Goal: Task Accomplishment & Management: Use online tool/utility

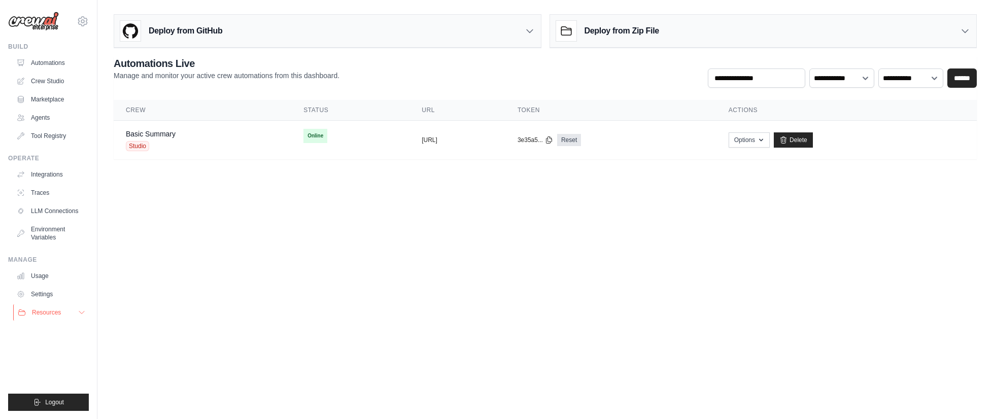
click at [63, 312] on button "Resources" at bounding box center [51, 312] width 77 height 16
click at [280, 58] on h2 "Automations Live" at bounding box center [227, 63] width 226 height 14
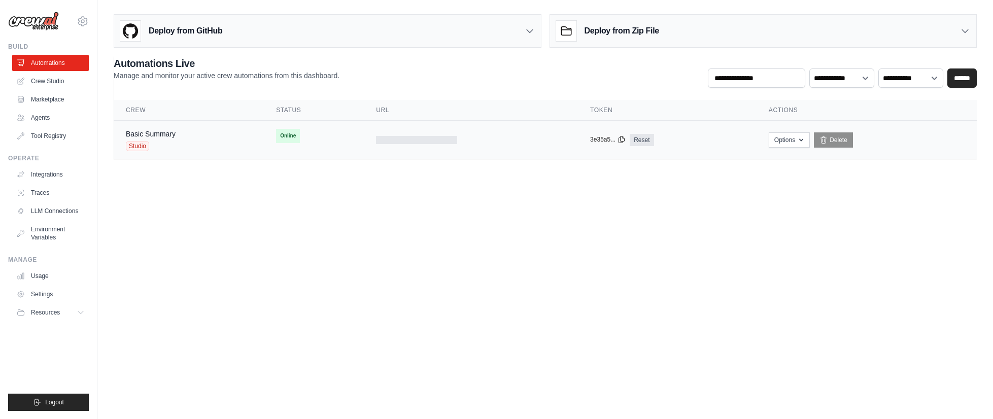
click at [619, 139] on icon at bounding box center [622, 139] width 8 height 8
click at [63, 59] on link "Automations" at bounding box center [51, 63] width 77 height 16
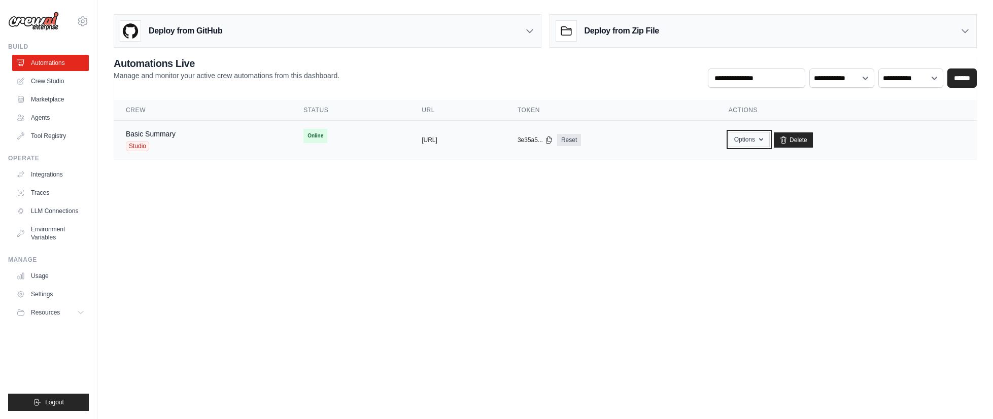
click at [763, 140] on icon "button" at bounding box center [761, 140] width 4 height 3
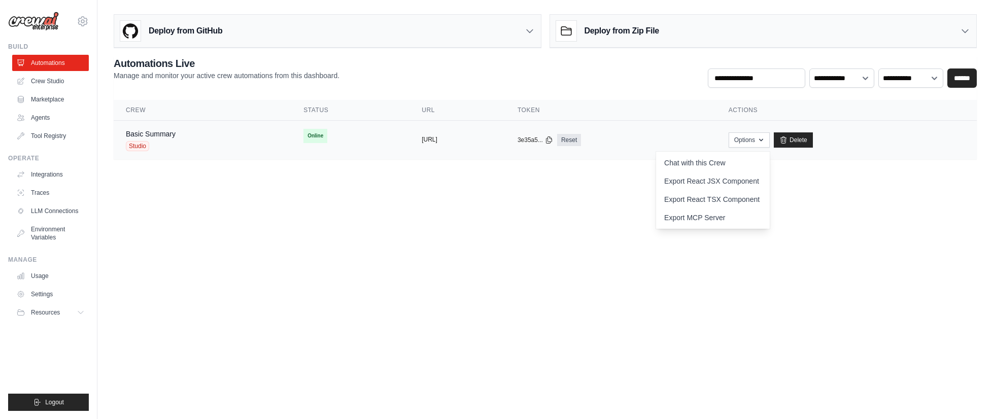
click at [422, 142] on button "https://basic-summary-ae101f84-a93f" at bounding box center [430, 139] width 16 height 8
click at [553, 139] on icon at bounding box center [549, 139] width 8 height 8
click at [552, 138] on icon at bounding box center [549, 140] width 6 height 7
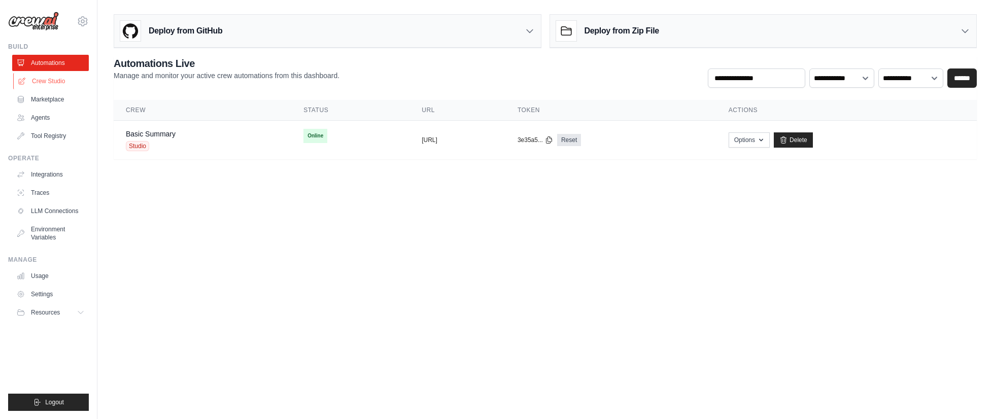
click at [42, 81] on link "Crew Studio" at bounding box center [51, 81] width 77 height 16
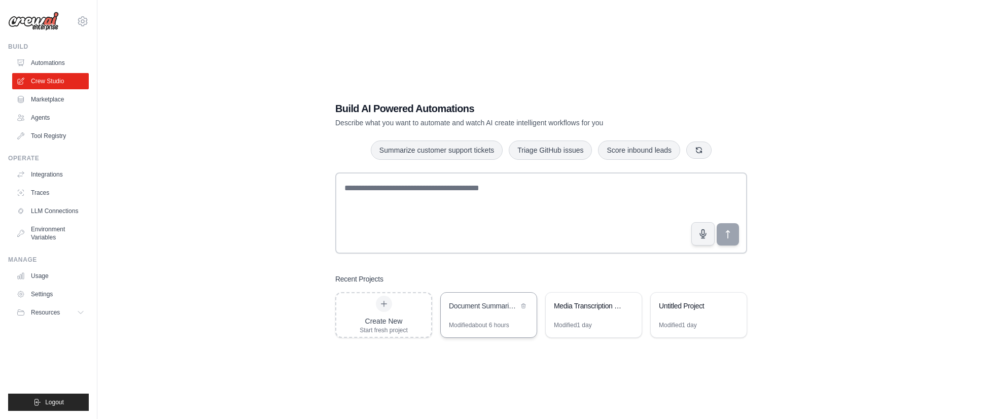
click at [482, 313] on div "Document Summarizer & Spanish Translator" at bounding box center [489, 307] width 96 height 28
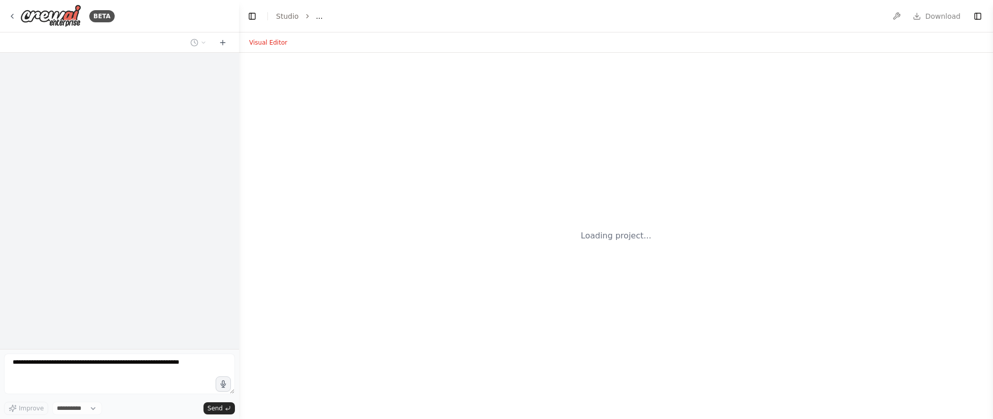
select select "****"
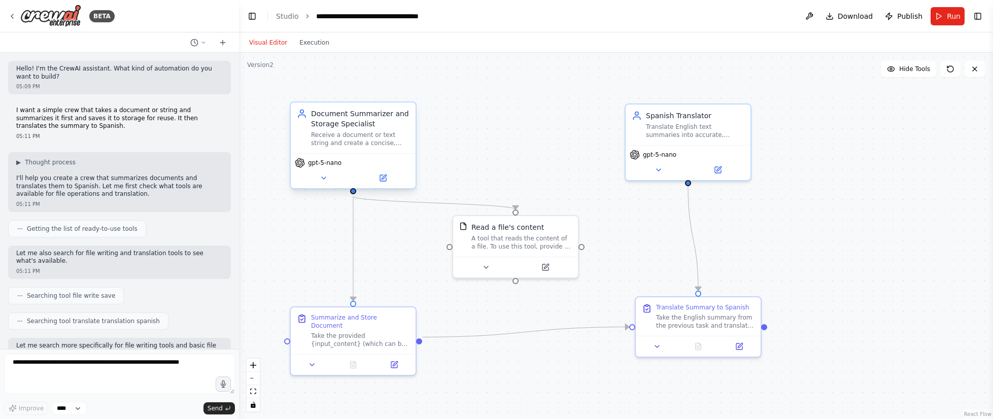
click at [334, 125] on div "Document Summarizer and Storage Specialist" at bounding box center [360, 119] width 98 height 20
click at [385, 181] on icon at bounding box center [383, 178] width 6 height 6
click at [326, 176] on icon at bounding box center [324, 178] width 8 height 8
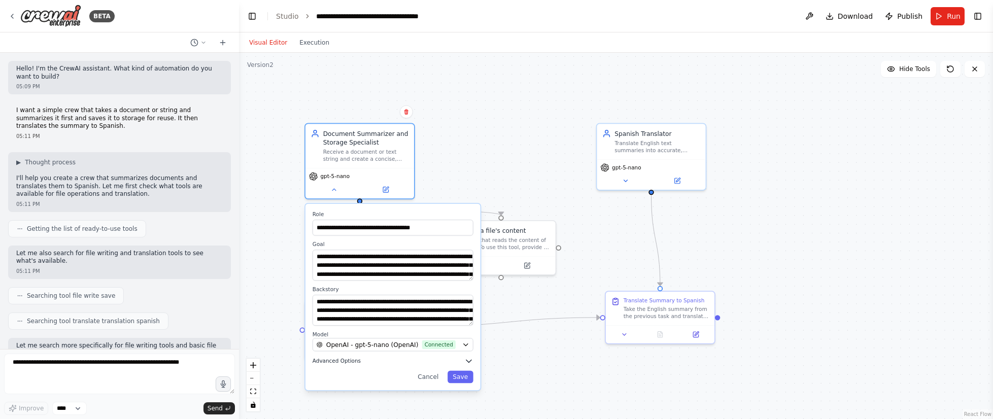
click at [332, 363] on span "Advanced Options" at bounding box center [337, 361] width 48 height 7
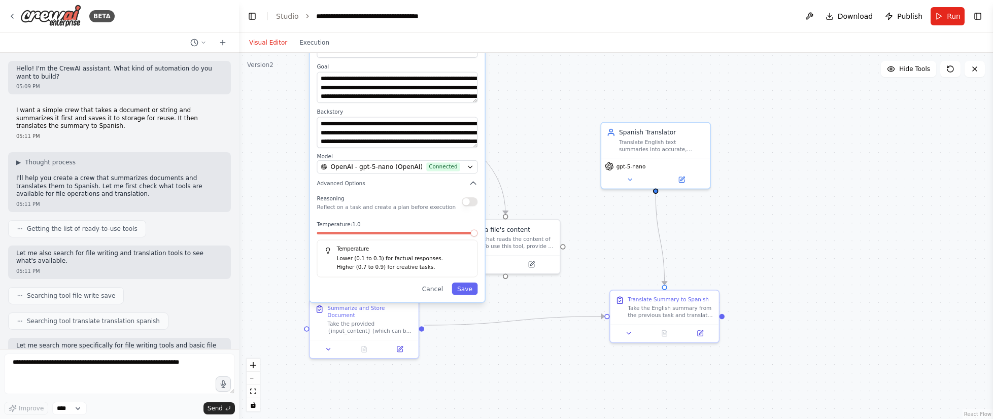
drag, startPoint x: 376, startPoint y: 373, endPoint x: 369, endPoint y: 202, distance: 171.1
click at [369, 202] on div "Reasoning Reflect on a task and create a plan before execution" at bounding box center [386, 202] width 139 height 18
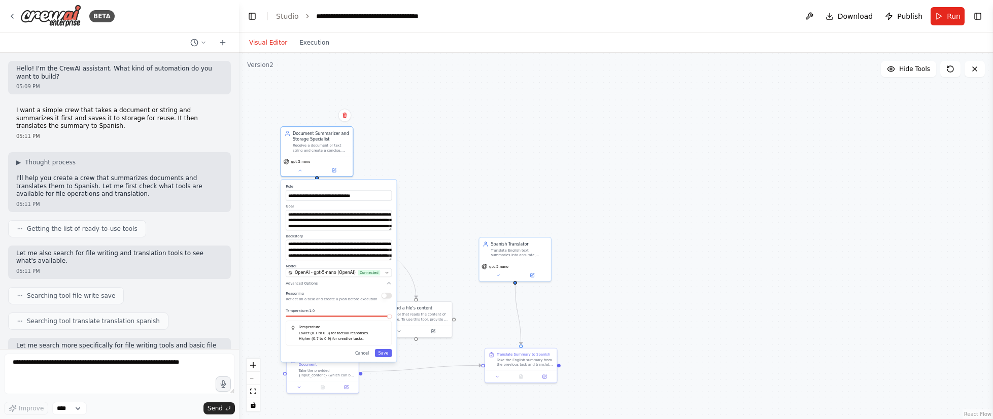
drag, startPoint x: 275, startPoint y: 189, endPoint x: 249, endPoint y: 237, distance: 55.0
click at [247, 243] on div ".deletable-edge-delete-btn { width: 20px; height: 20px; border: 0px solid #ffff…" at bounding box center [616, 236] width 754 height 366
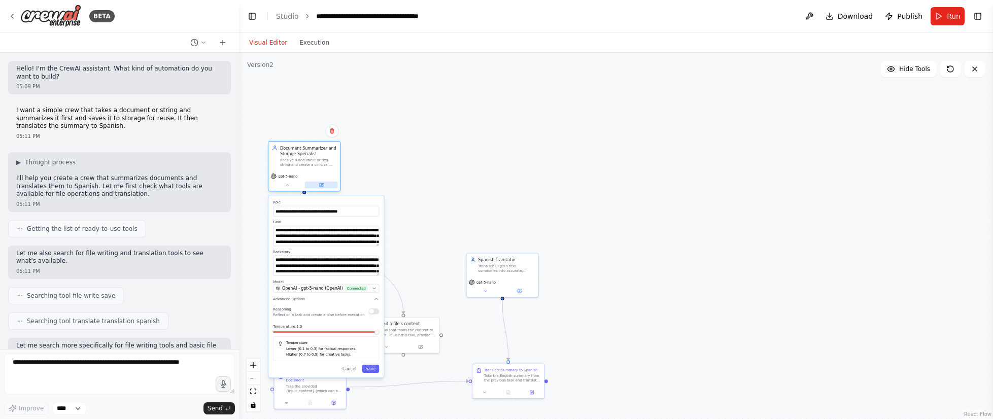
click at [321, 185] on icon at bounding box center [322, 184] width 3 height 3
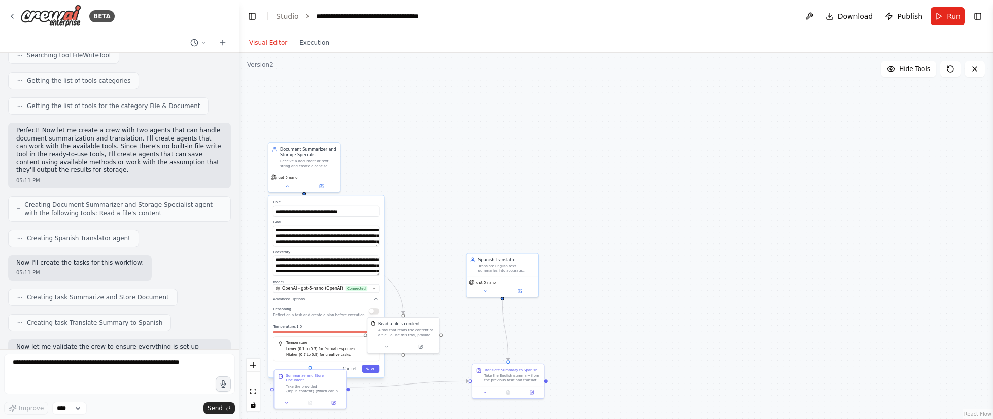
scroll to position [355, 0]
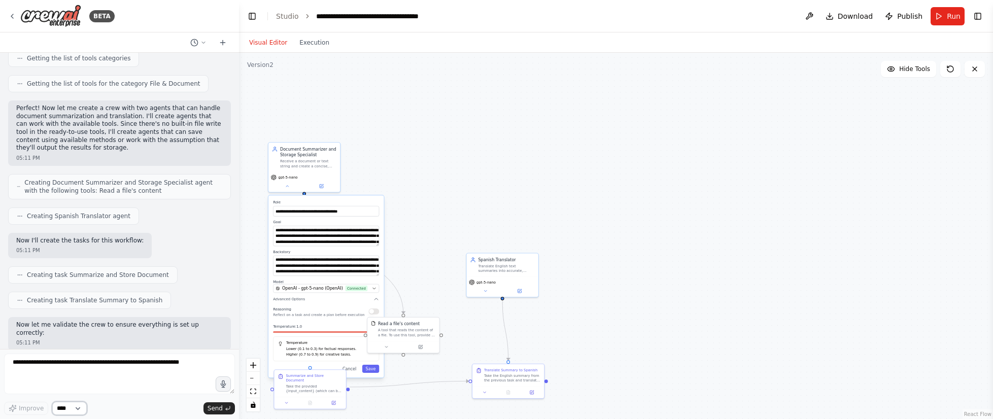
click at [80, 407] on select "****" at bounding box center [69, 408] width 35 height 13
click at [82, 383] on textarea at bounding box center [119, 374] width 231 height 41
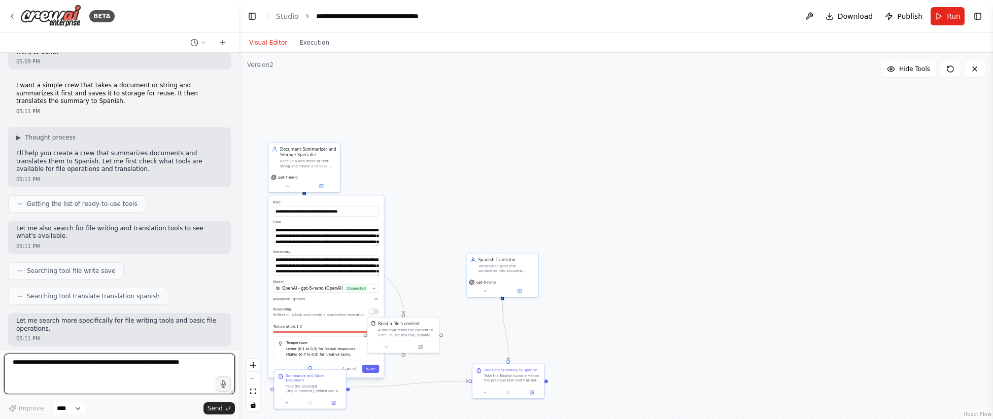
scroll to position [18, 0]
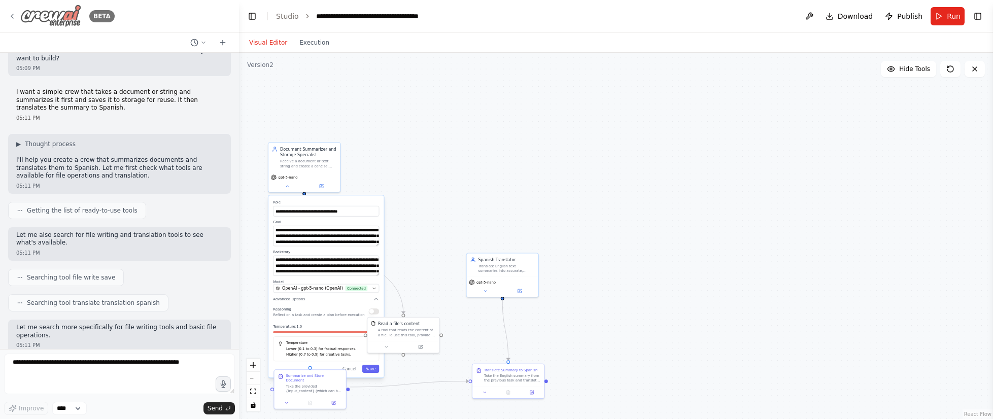
click at [37, 10] on img at bounding box center [50, 16] width 61 height 23
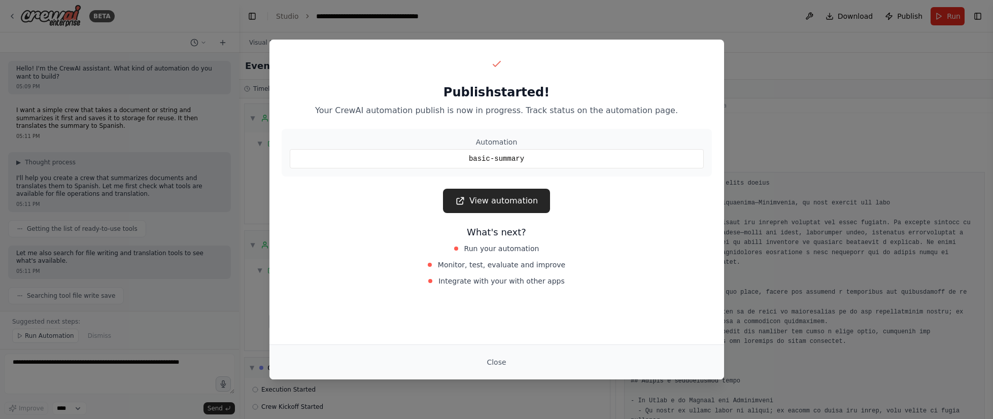
scroll to position [1573, 0]
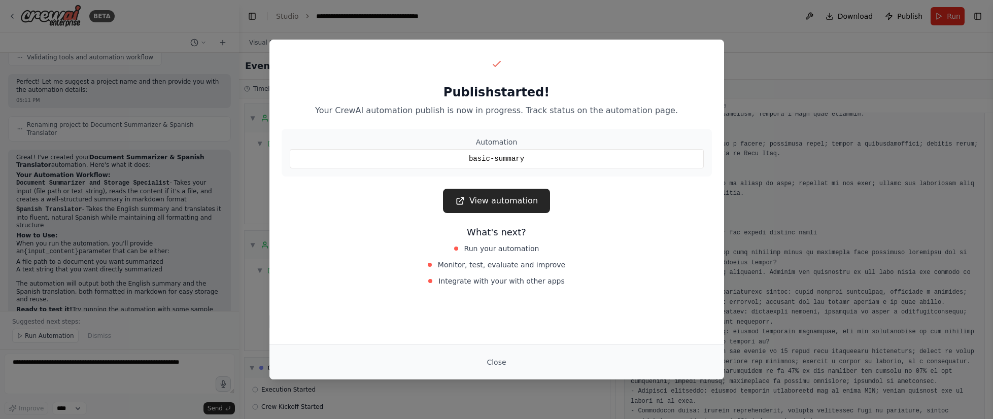
click at [320, 26] on div "Publish started! Your CrewAI automation publish is now in progress. Track statu…" at bounding box center [496, 209] width 993 height 419
click at [528, 202] on link "View automation" at bounding box center [496, 201] width 107 height 24
click at [754, 66] on div "Publish started! Your CrewAI automation publish is now in progress. Track statu…" at bounding box center [496, 209] width 993 height 419
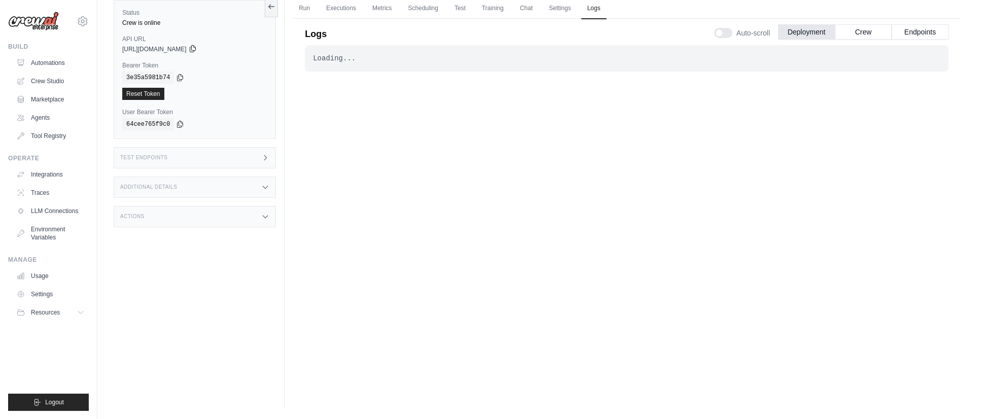
click at [197, 48] on icon at bounding box center [193, 49] width 8 height 8
click at [263, 158] on icon at bounding box center [265, 158] width 8 height 8
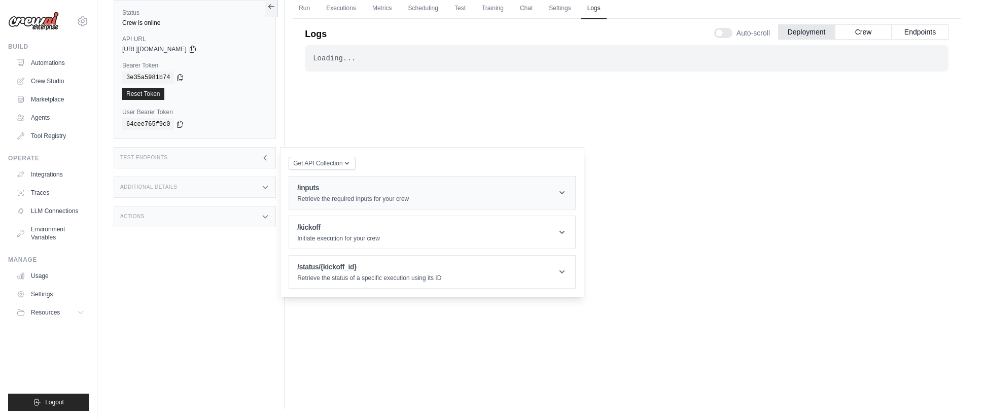
click at [561, 195] on icon at bounding box center [562, 193] width 10 height 10
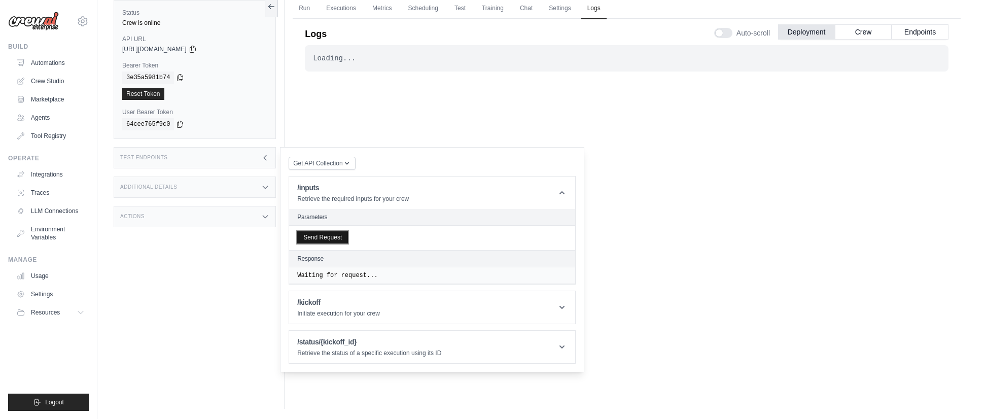
click at [309, 236] on button "Send Request" at bounding box center [322, 237] width 51 height 12
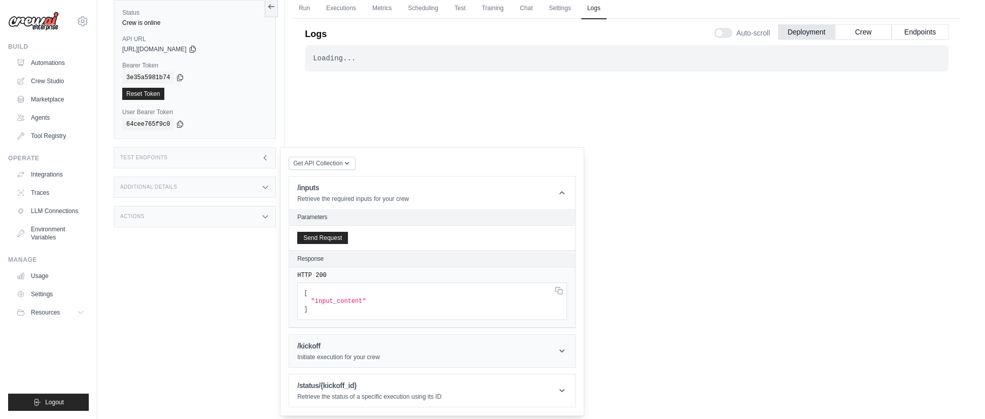
click at [318, 349] on h1 "/kickoff" at bounding box center [338, 346] width 83 height 10
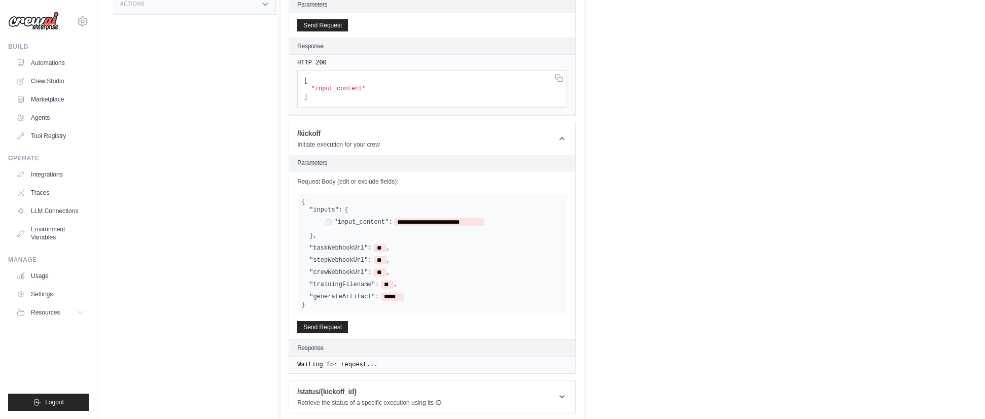
scroll to position [258, 0]
click at [328, 322] on button "Send Request" at bounding box center [322, 324] width 51 height 12
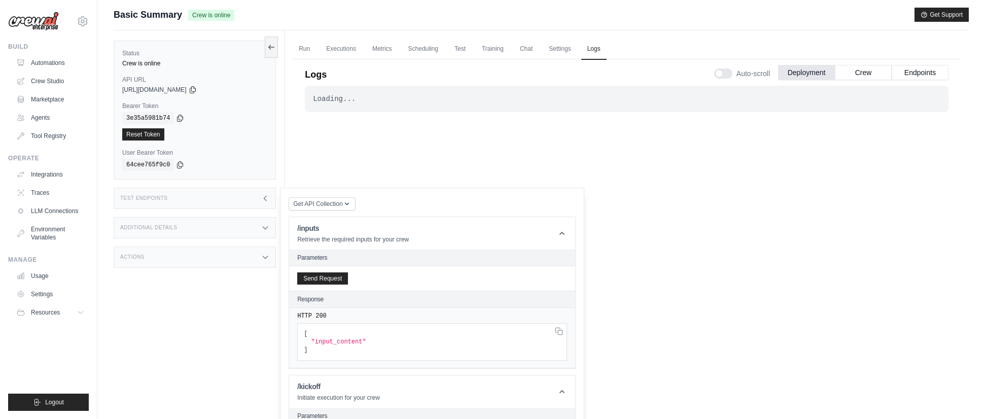
scroll to position [0, 0]
click at [142, 110] on label "Bearer Token" at bounding box center [194, 109] width 145 height 8
click at [195, 90] on icon at bounding box center [193, 92] width 6 height 7
click at [160, 230] on h3 "Additional Details" at bounding box center [148, 230] width 57 height 6
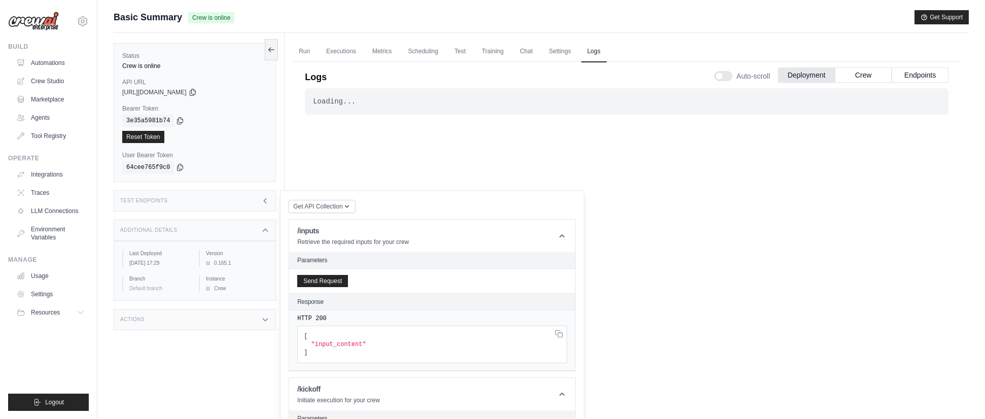
click at [137, 318] on h3 "Actions" at bounding box center [132, 320] width 24 height 6
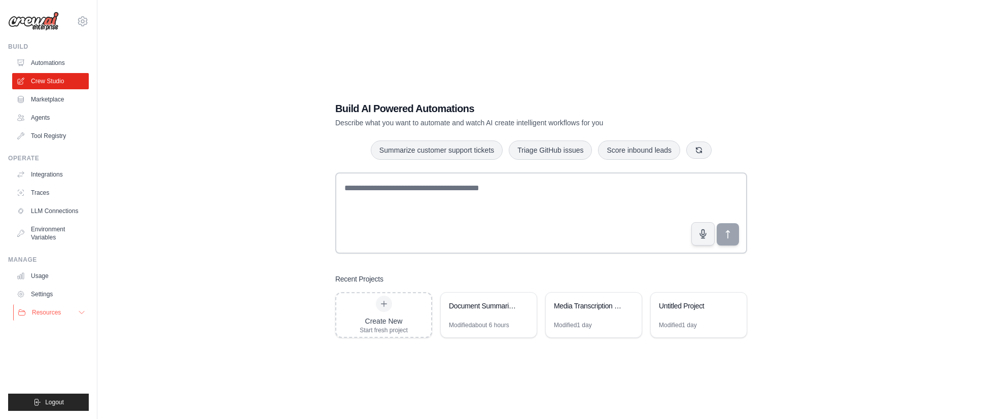
click at [62, 312] on button "Resources" at bounding box center [51, 312] width 77 height 16
click at [54, 334] on span "Documentation" at bounding box center [56, 330] width 41 height 8
